Goal: Find specific page/section: Find specific page/section

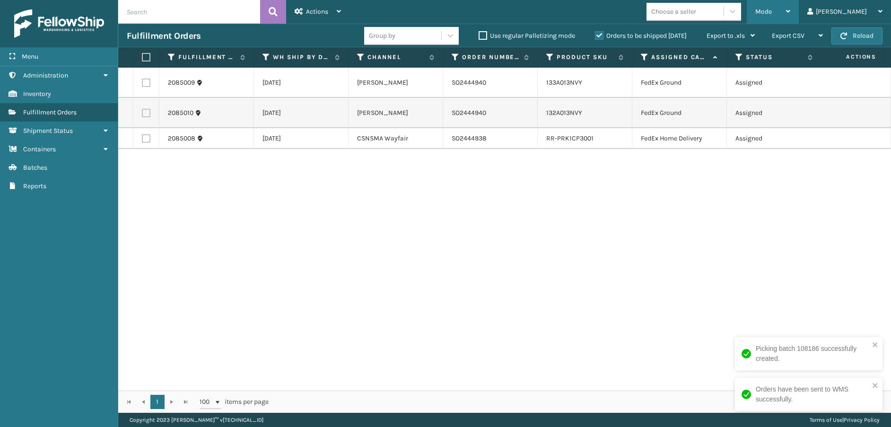
click at [772, 11] on span "Mode" at bounding box center [763, 12] width 17 height 8
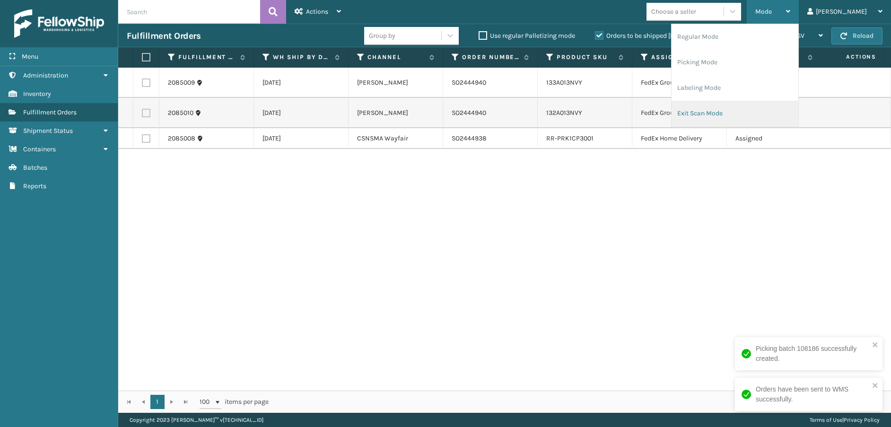
click at [735, 114] on li "Exit Scan Mode" at bounding box center [734, 114] width 127 height 26
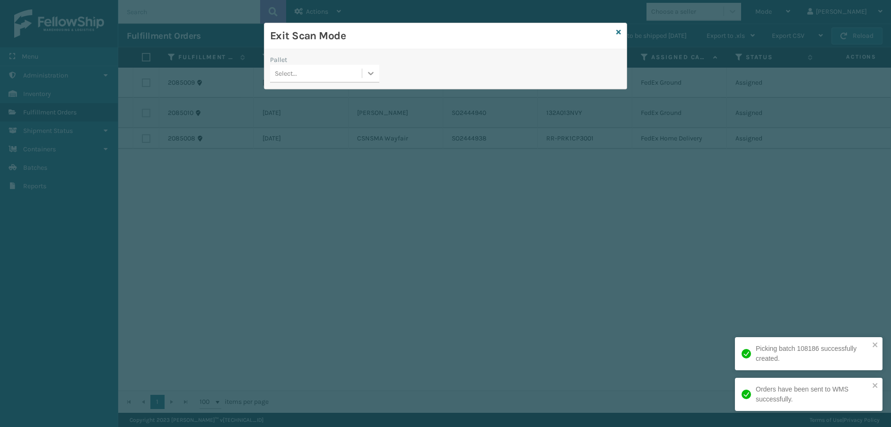
click at [371, 77] on icon at bounding box center [370, 73] width 9 height 9
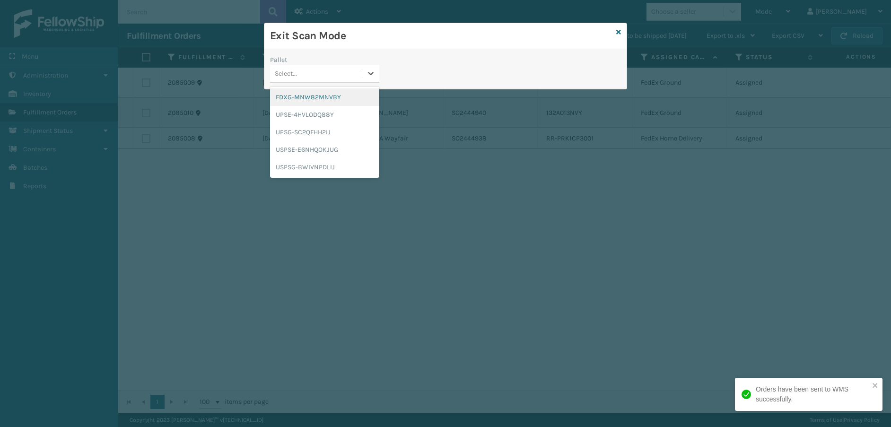
click at [333, 95] on div "FDXG-MNW82MNVBY" at bounding box center [324, 96] width 109 height 17
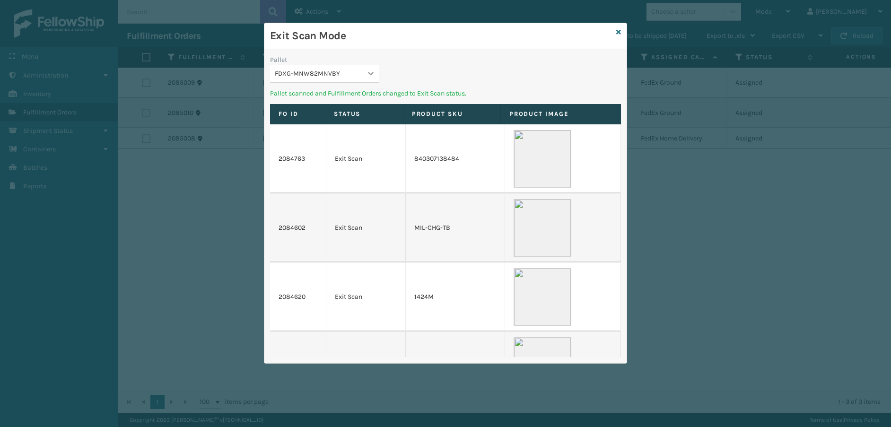
click at [372, 78] on icon at bounding box center [370, 73] width 9 height 9
click at [345, 97] on div "UPSE-4HVLODQ88Y" at bounding box center [324, 96] width 109 height 17
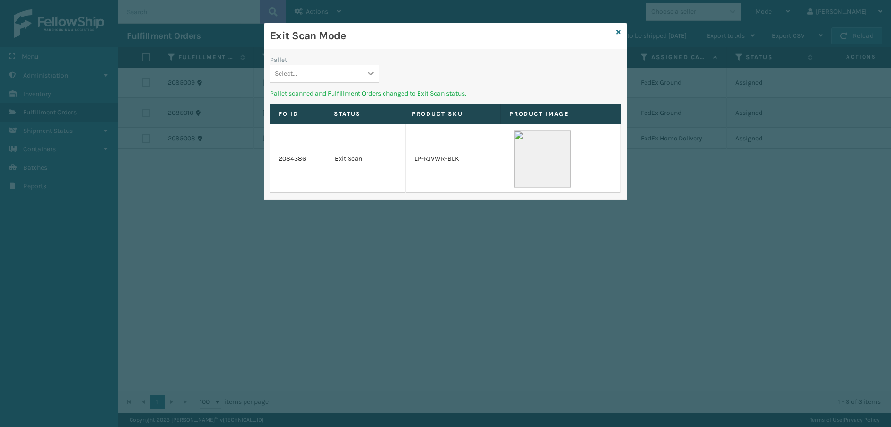
click at [370, 77] on icon at bounding box center [370, 73] width 9 height 9
click at [340, 100] on div "UPSG-SC2QFHH2IJ" at bounding box center [324, 96] width 109 height 17
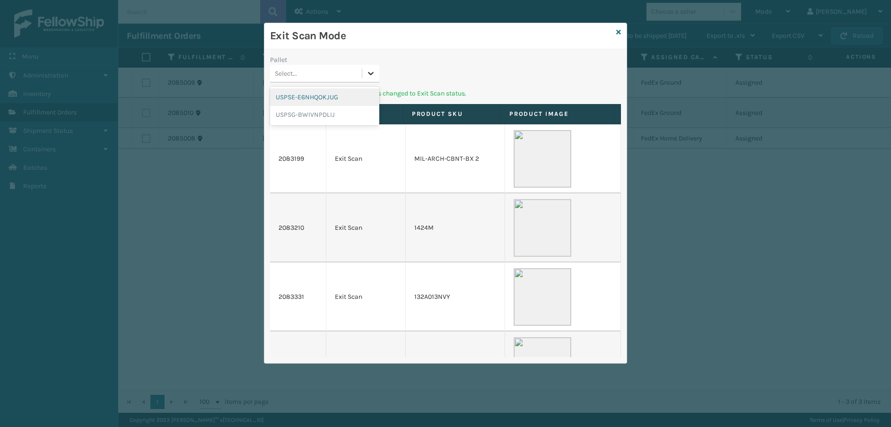
click at [372, 76] on icon at bounding box center [370, 73] width 9 height 9
click at [341, 95] on div "USPSE-E6NHQOKJUG" at bounding box center [324, 96] width 109 height 17
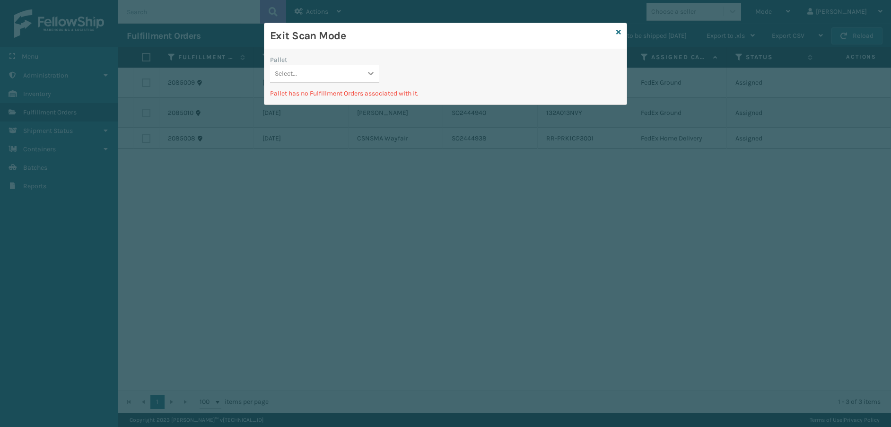
click at [370, 72] on icon at bounding box center [370, 73] width 9 height 9
click at [333, 113] on div "USPSG-BWIVNPDLIJ" at bounding box center [324, 114] width 109 height 17
click at [617, 31] on icon at bounding box center [618, 32] width 5 height 7
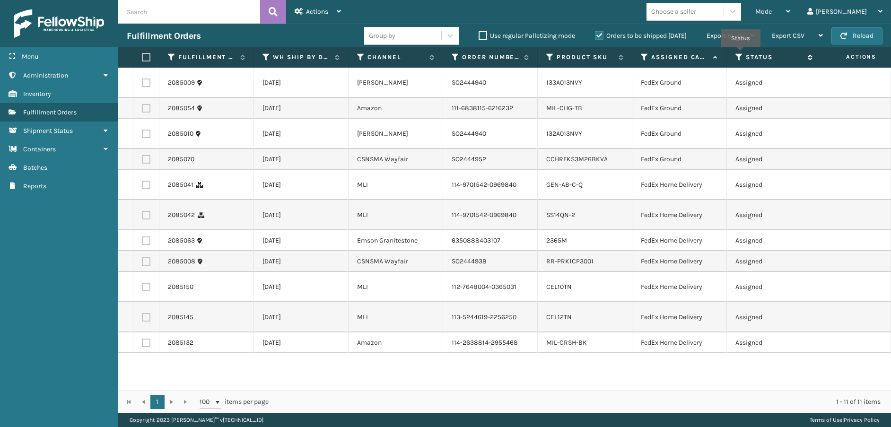
click at [740, 54] on icon at bounding box center [739, 57] width 8 height 9
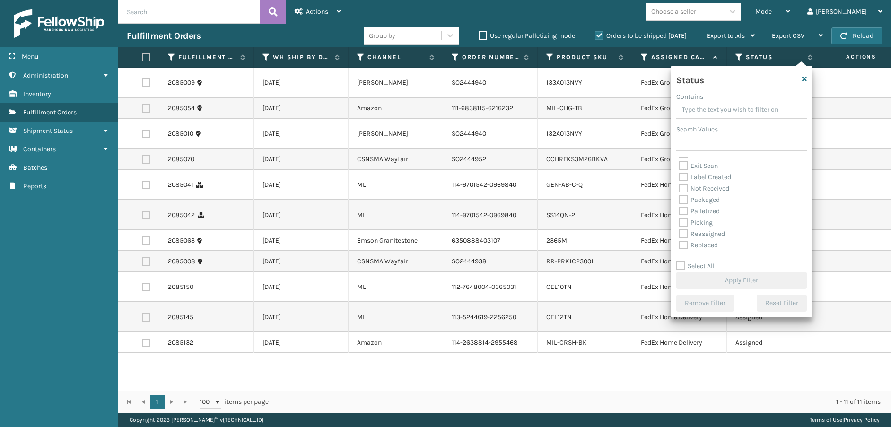
scroll to position [47, 0]
click at [685, 206] on label "Picking" at bounding box center [696, 206] width 34 height 8
click at [679, 206] on input "Picking" at bounding box center [679, 203] width 0 height 6
checkbox input "true"
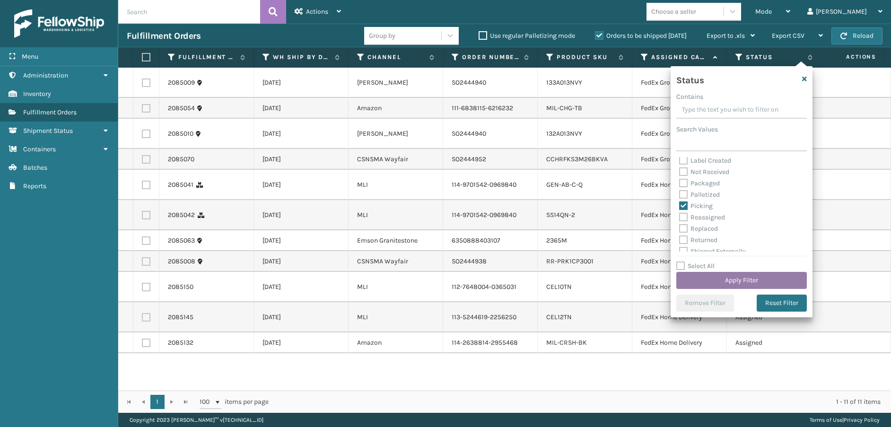
click at [711, 278] on button "Apply Filter" at bounding box center [741, 280] width 131 height 17
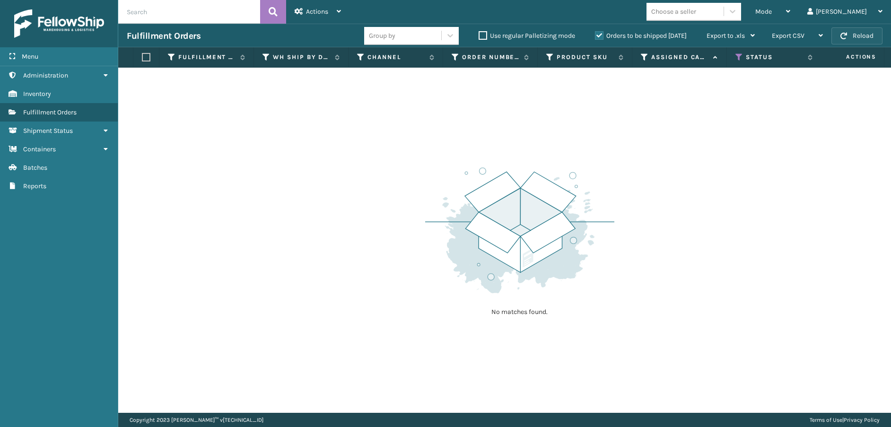
click at [853, 39] on button "Reload" at bounding box center [856, 35] width 51 height 17
click at [790, 14] on div "Mode" at bounding box center [772, 12] width 35 height 24
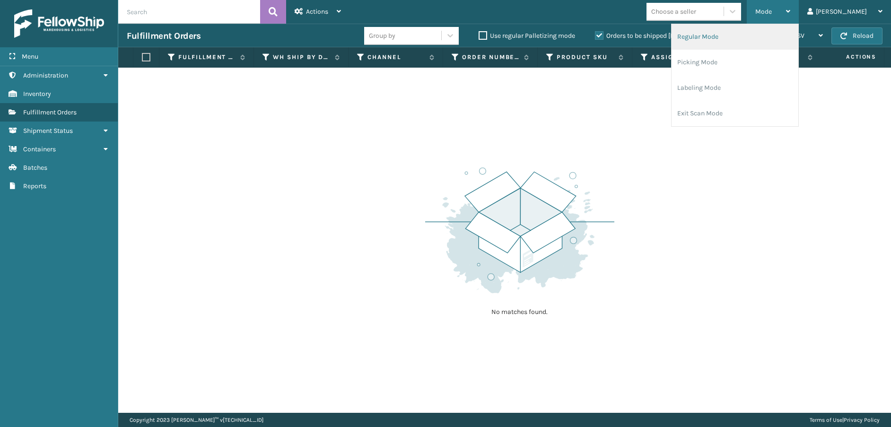
click at [797, 31] on li "Regular Mode" at bounding box center [734, 37] width 127 height 26
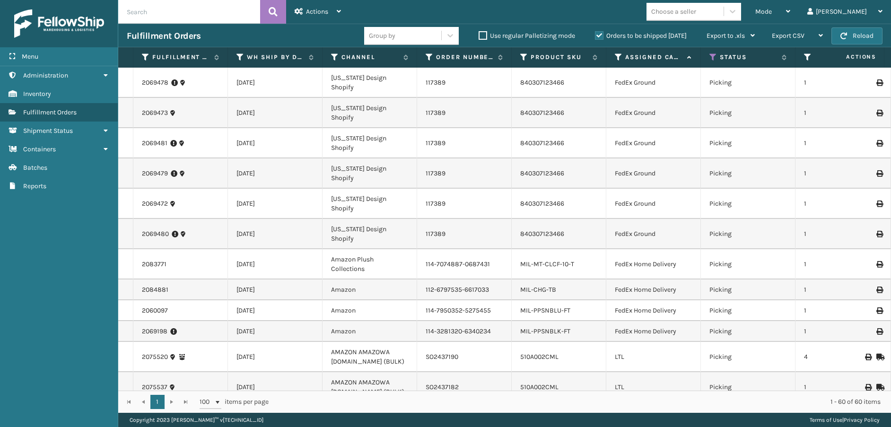
click at [615, 56] on icon at bounding box center [619, 57] width 8 height 9
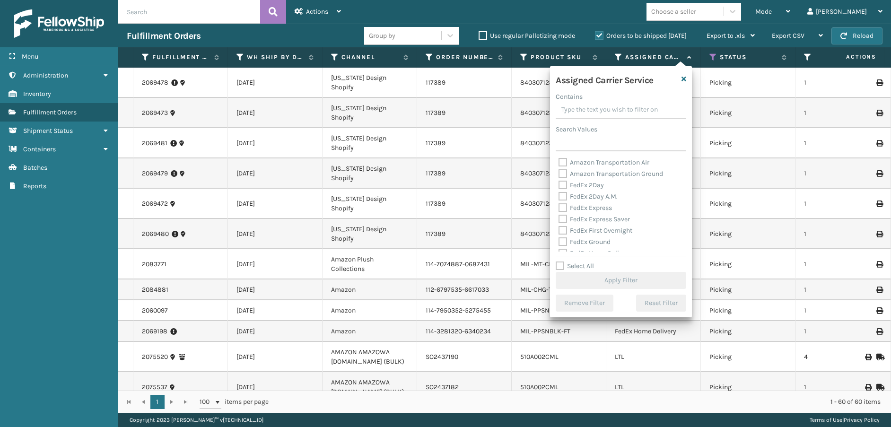
click at [560, 265] on label "Select All" at bounding box center [575, 266] width 38 height 8
click at [560, 261] on input "Select All" at bounding box center [627, 261] width 142 height 1
checkbox input "true"
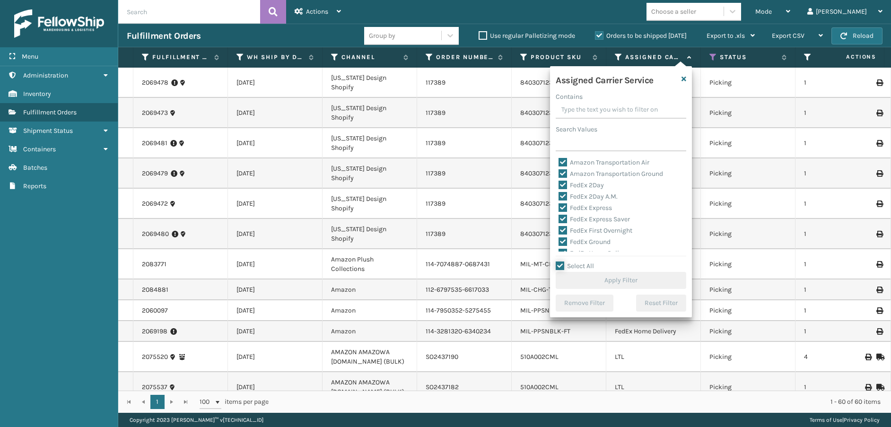
checkbox input "true"
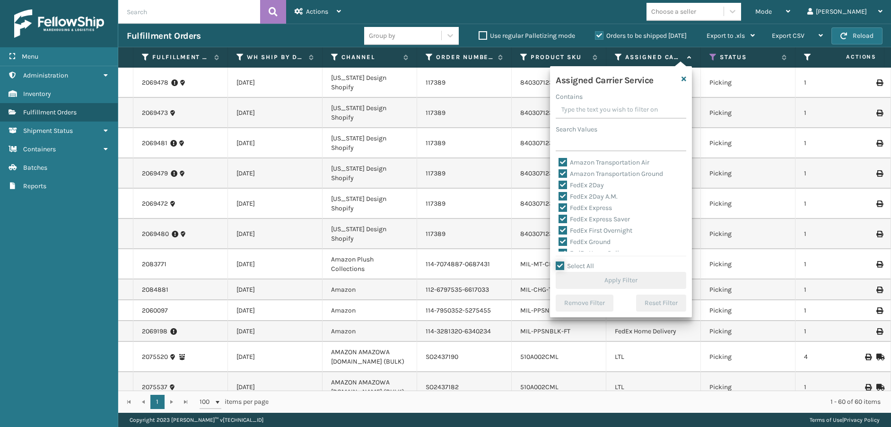
checkbox input "true"
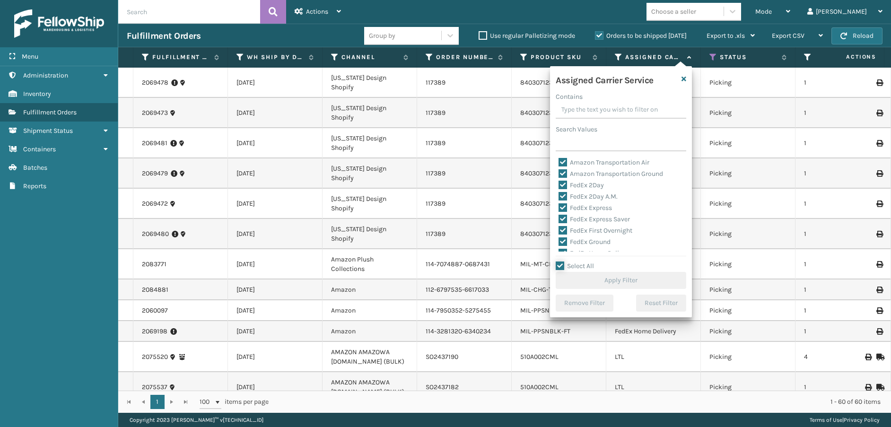
checkbox input "true"
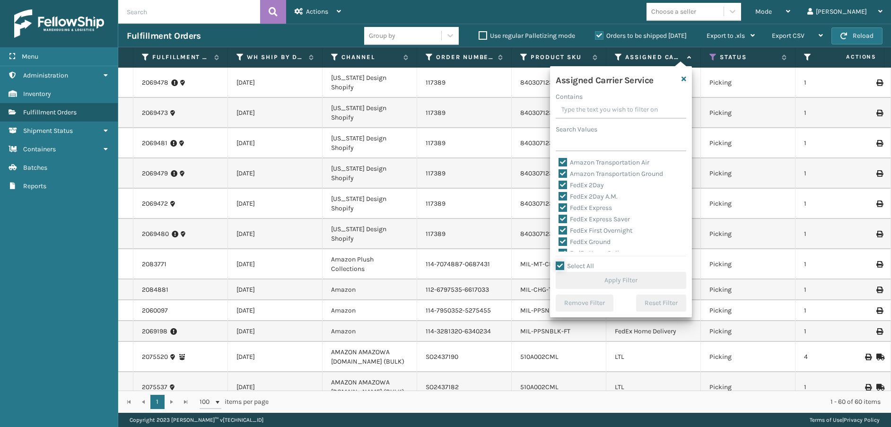
checkbox input "true"
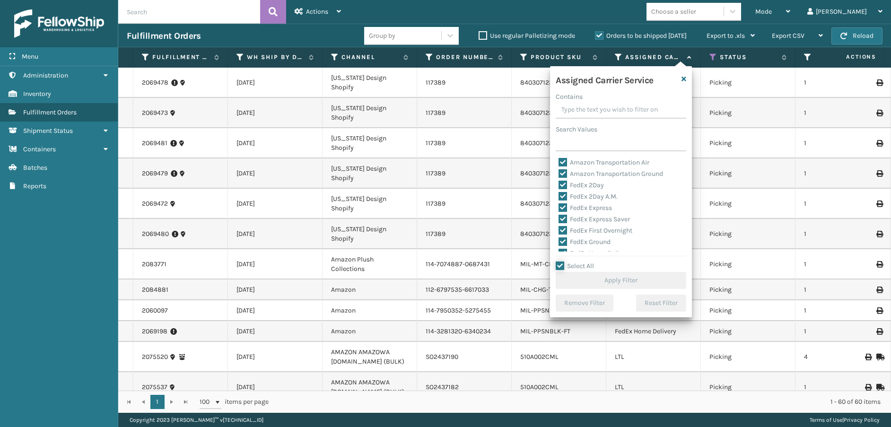
checkbox input "true"
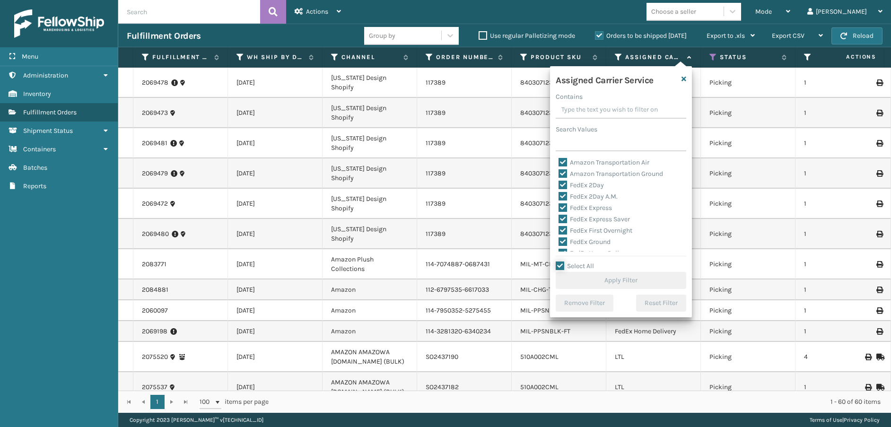
checkbox input "true"
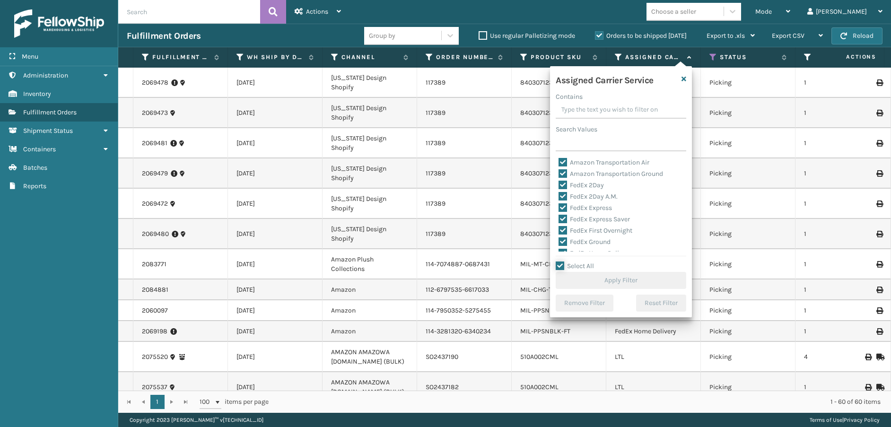
checkbox input "true"
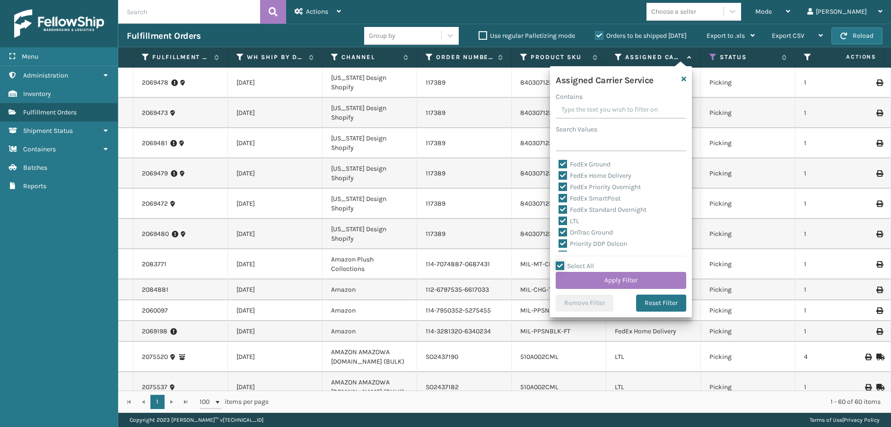
scroll to position [95, 0]
click at [564, 205] on label "LTL" at bounding box center [568, 204] width 21 height 8
click at [559, 205] on input "LTL" at bounding box center [558, 202] width 0 height 6
checkbox input "false"
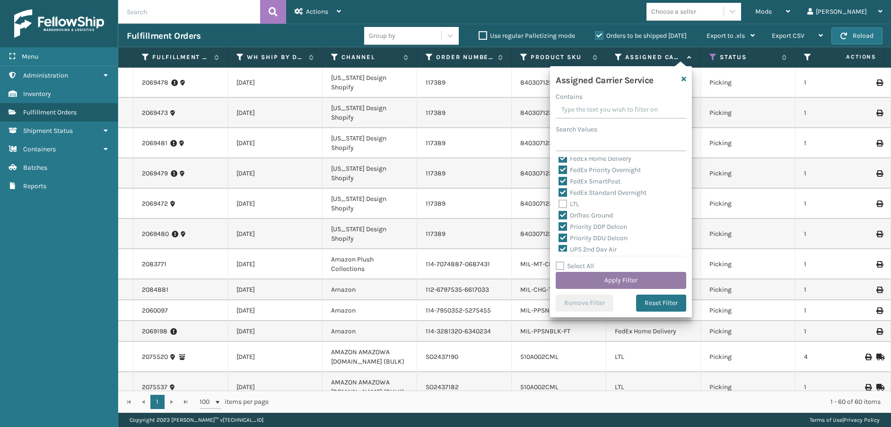
click at [590, 280] on button "Apply Filter" at bounding box center [621, 280] width 131 height 17
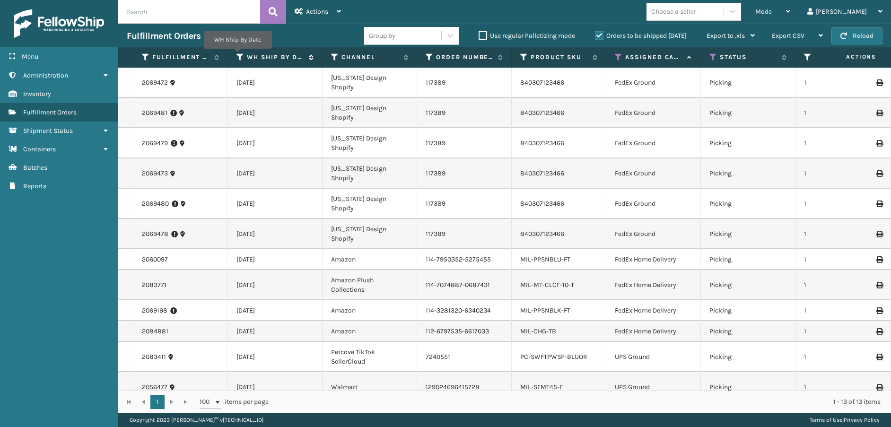
click at [237, 55] on icon at bounding box center [240, 57] width 8 height 9
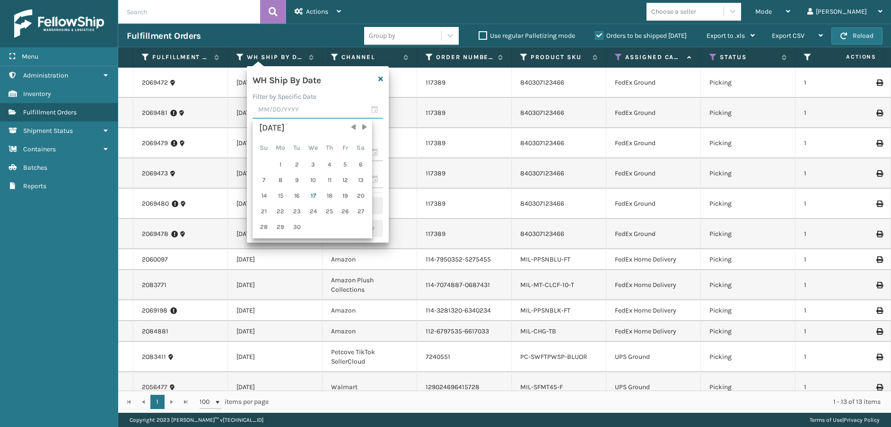
click at [378, 108] on input "text" at bounding box center [318, 110] width 131 height 17
click at [315, 194] on div "17" at bounding box center [313, 196] width 16 height 14
type input "[DATE]"
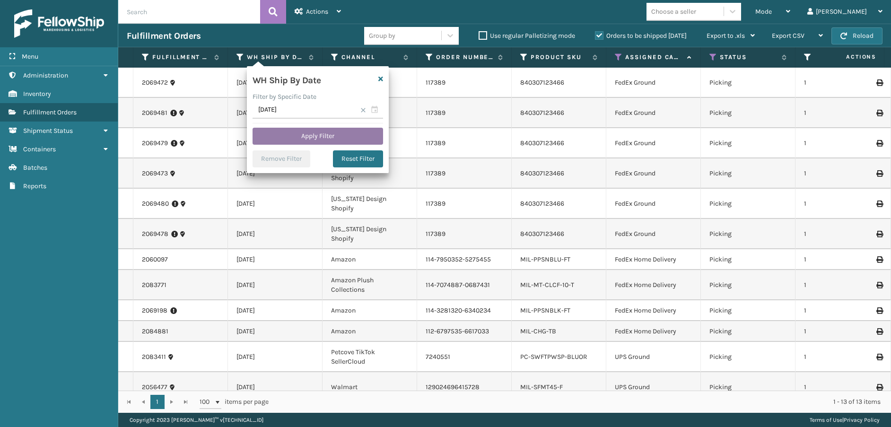
click at [330, 140] on button "Apply Filter" at bounding box center [318, 136] width 131 height 17
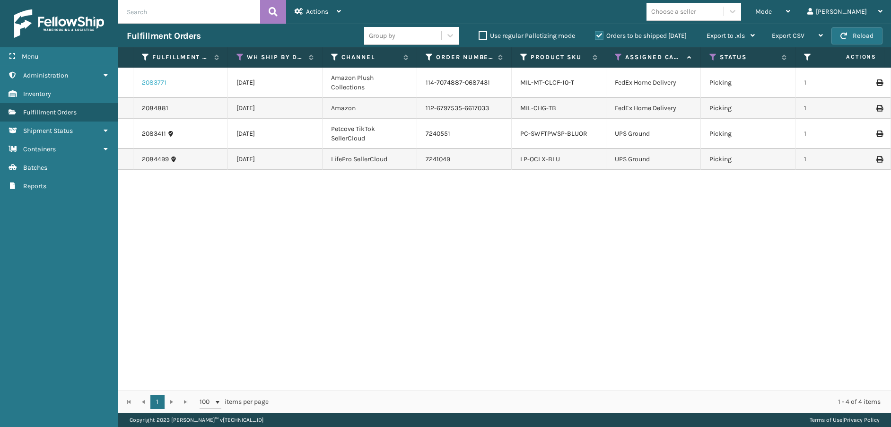
click at [159, 86] on link "2083771" at bounding box center [154, 82] width 25 height 9
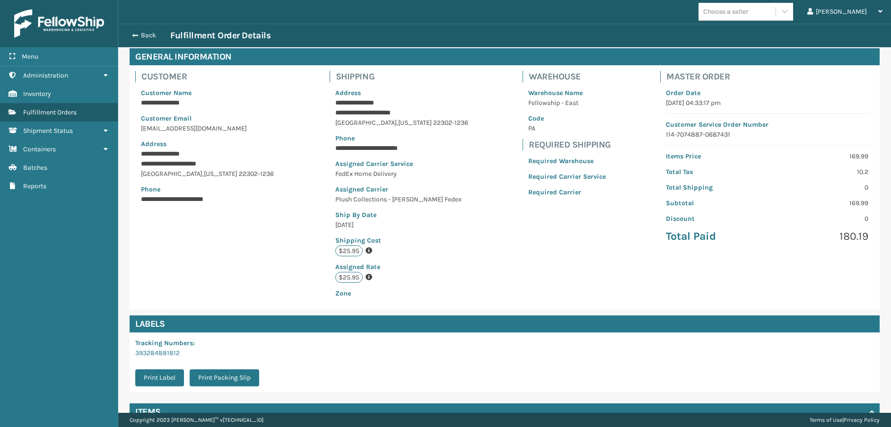
scroll to position [132, 0]
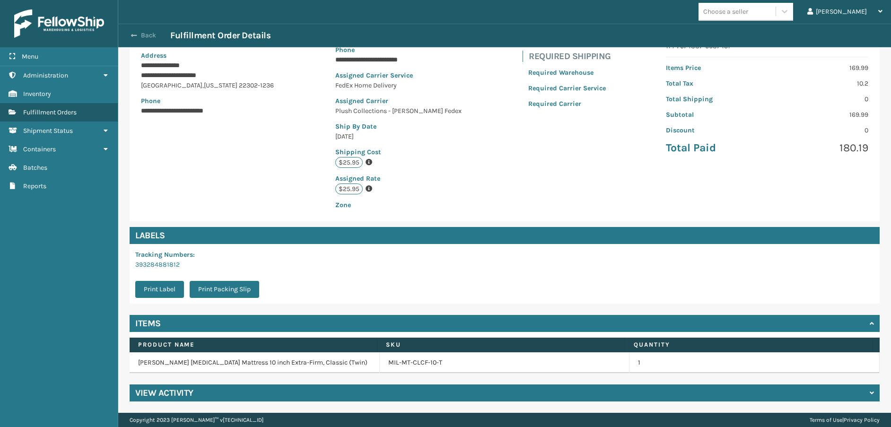
click at [137, 35] on button "Back" at bounding box center [149, 35] width 44 height 9
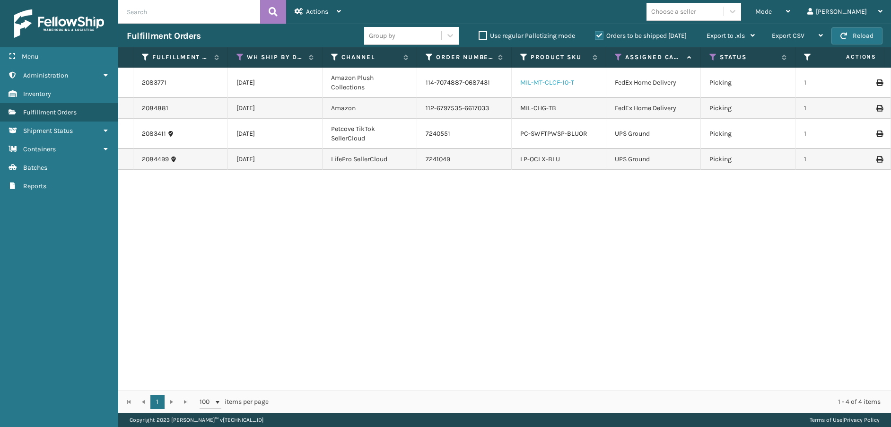
click at [561, 84] on link "MIL-MT-CLCF-10-T" at bounding box center [547, 82] width 54 height 8
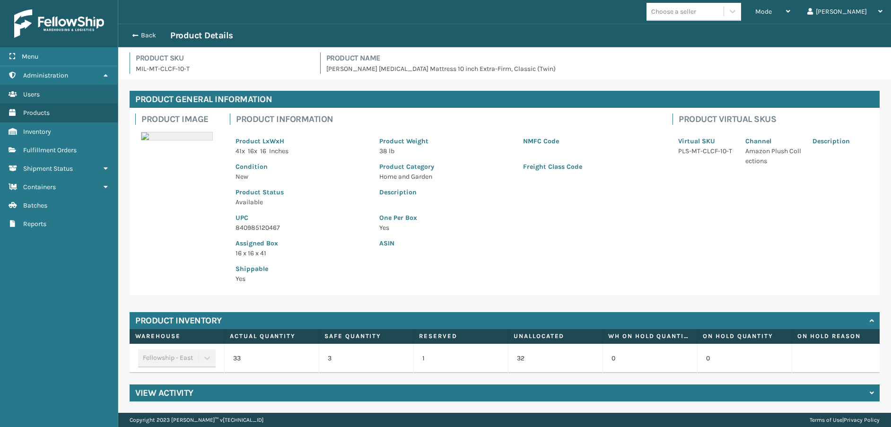
scroll to position [8, 0]
click at [266, 223] on p "840985120467" at bounding box center [301, 228] width 132 height 10
copy p "840985120467"
click at [772, 10] on span "Mode" at bounding box center [763, 12] width 17 height 8
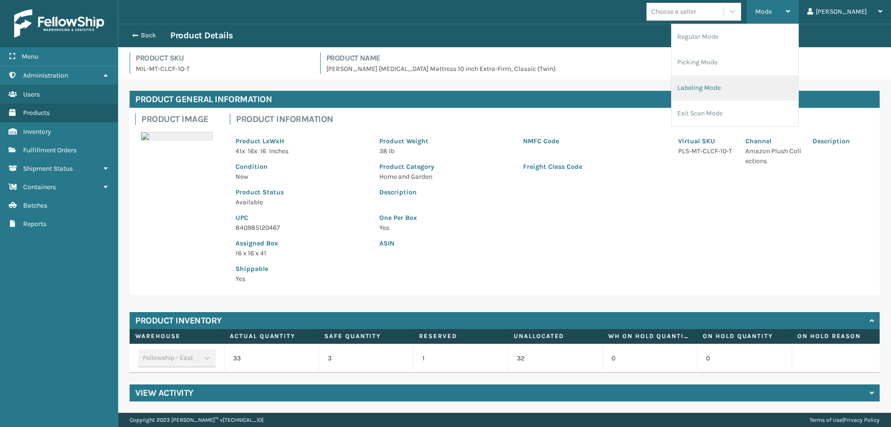
click at [741, 88] on li "Labeling Mode" at bounding box center [734, 88] width 127 height 26
